Goal: Information Seeking & Learning: Learn about a topic

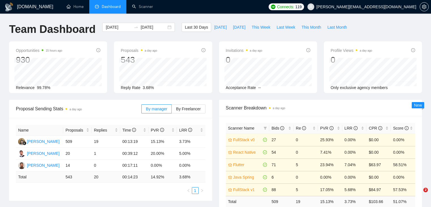
scroll to position [65, 0]
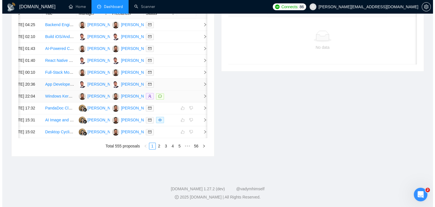
scroll to position [255, 0]
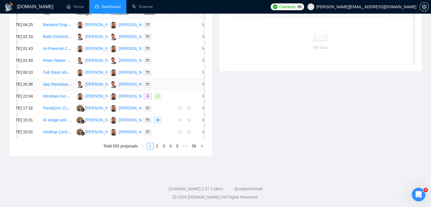
click at [193, 90] on td at bounding box center [184, 84] width 19 height 12
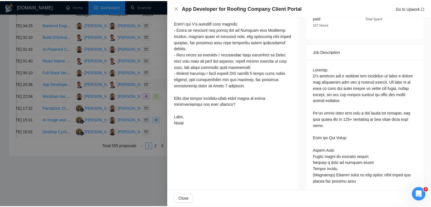
scroll to position [198, 0]
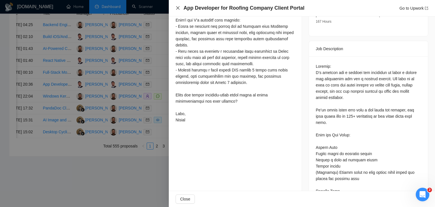
click at [177, 6] on icon "close" at bounding box center [178, 8] width 5 height 5
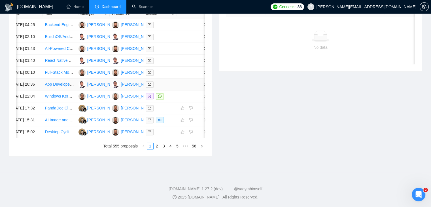
scroll to position [227, 0]
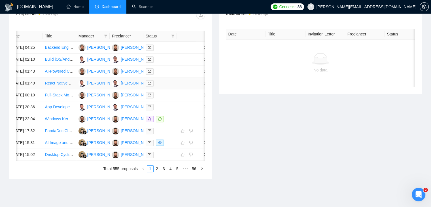
click at [197, 89] on td at bounding box center [201, 83] width 11 height 12
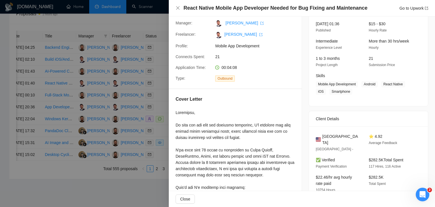
scroll to position [34, 0]
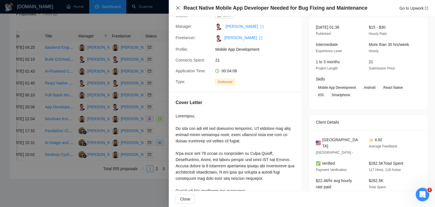
click at [178, 8] on icon "close" at bounding box center [177, 7] width 3 height 3
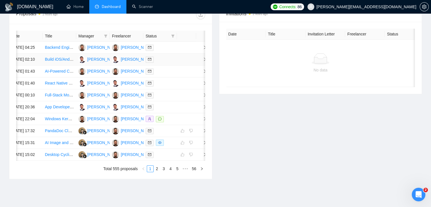
click at [200, 61] on span "right" at bounding box center [202, 59] width 8 height 4
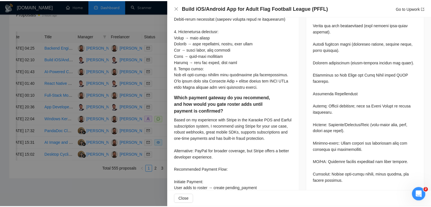
scroll to position [595, 0]
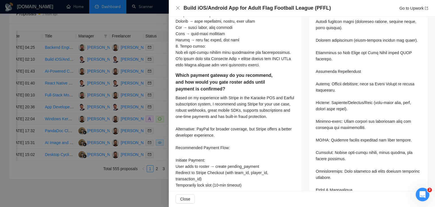
click at [180, 8] on div "Build iOS/Android App for Adult Flag Football League (PFFL) Go to Upwork" at bounding box center [302, 8] width 253 height 7
click at [178, 8] on icon "close" at bounding box center [177, 7] width 3 height 3
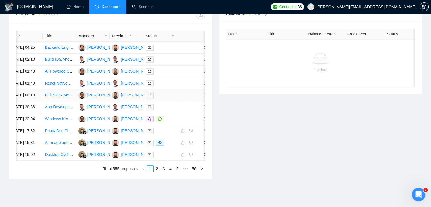
click at [191, 101] on td at bounding box center [186, 95] width 19 height 12
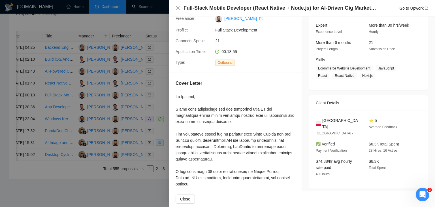
scroll to position [0, 0]
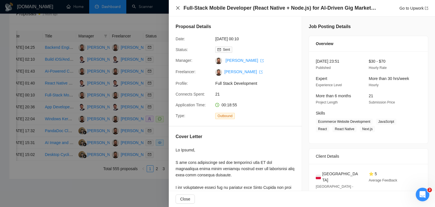
click at [177, 8] on icon "close" at bounding box center [178, 8] width 5 height 5
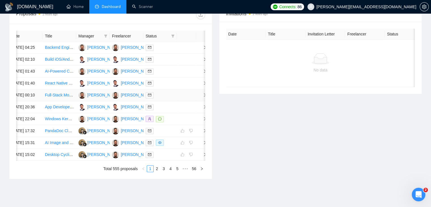
click at [197, 101] on td at bounding box center [201, 95] width 11 height 12
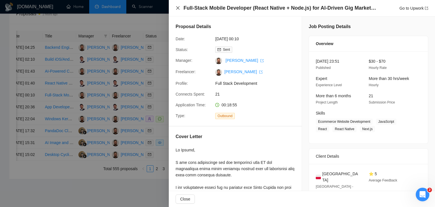
click at [177, 9] on icon "close" at bounding box center [177, 7] width 3 height 3
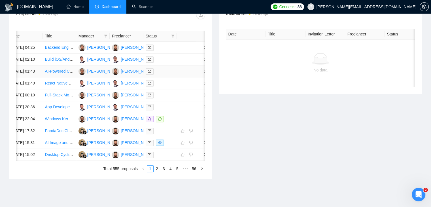
click at [189, 77] on td at bounding box center [186, 71] width 19 height 12
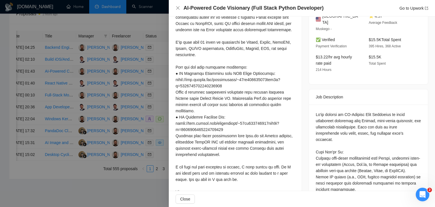
scroll to position [170, 0]
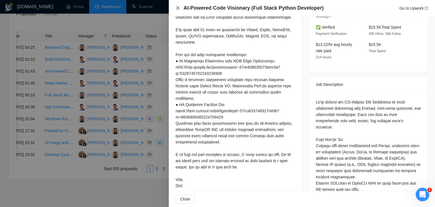
click at [179, 9] on icon "close" at bounding box center [177, 7] width 3 height 3
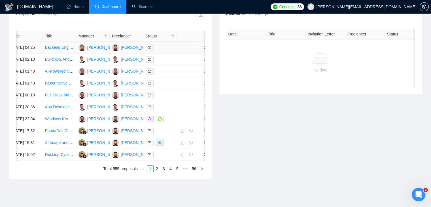
click at [199, 54] on td at bounding box center [201, 48] width 11 height 12
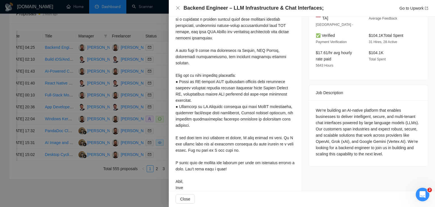
scroll to position [171, 0]
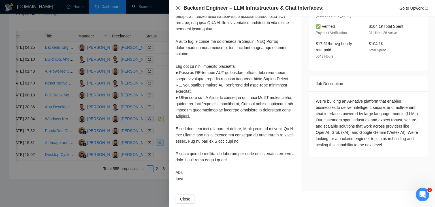
click at [177, 8] on icon "close" at bounding box center [178, 8] width 5 height 5
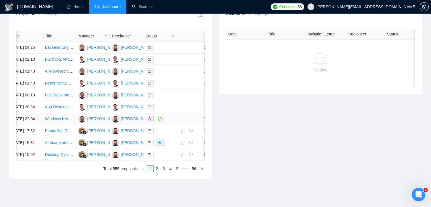
click at [202, 125] on td at bounding box center [201, 119] width 11 height 12
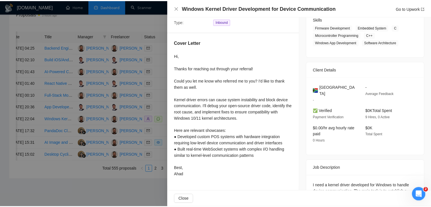
scroll to position [86, 0]
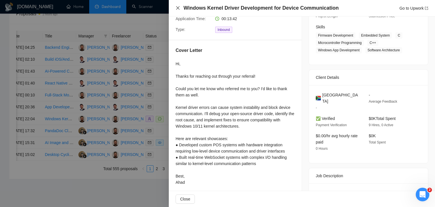
click at [178, 8] on icon "close" at bounding box center [177, 7] width 3 height 3
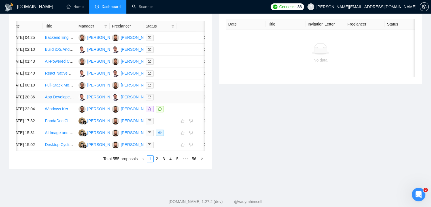
scroll to position [227, 0]
